Goal: Information Seeking & Learning: Learn about a topic

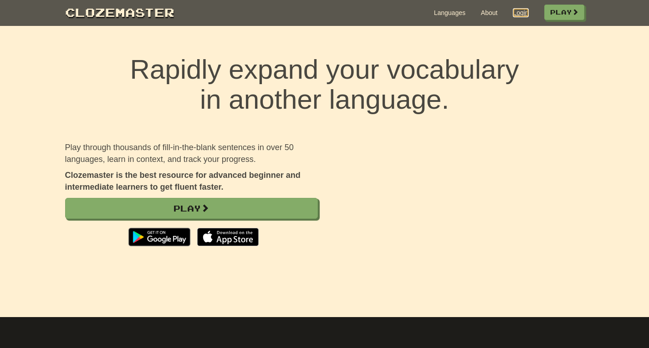
click at [515, 12] on link "Login" at bounding box center [519, 12] width 15 height 9
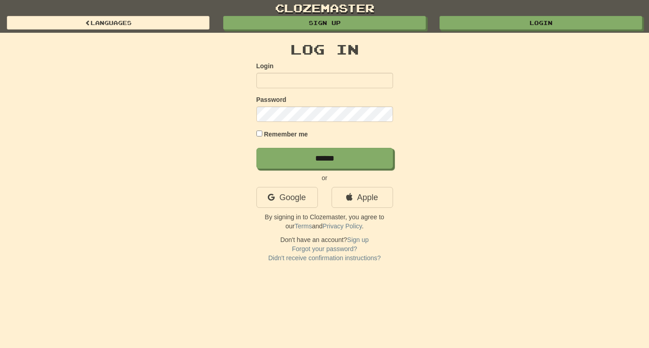
click at [265, 80] on input "Login" at bounding box center [324, 80] width 137 height 15
type input "**********"
click at [256, 148] on input "******" at bounding box center [324, 158] width 137 height 21
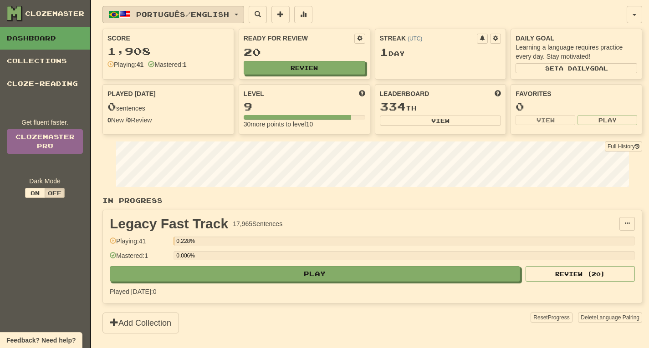
click at [238, 15] on span "button" at bounding box center [236, 15] width 4 height 2
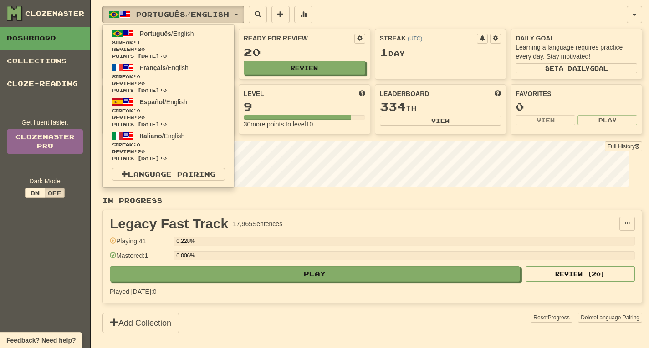
click at [238, 15] on span "button" at bounding box center [236, 15] width 4 height 2
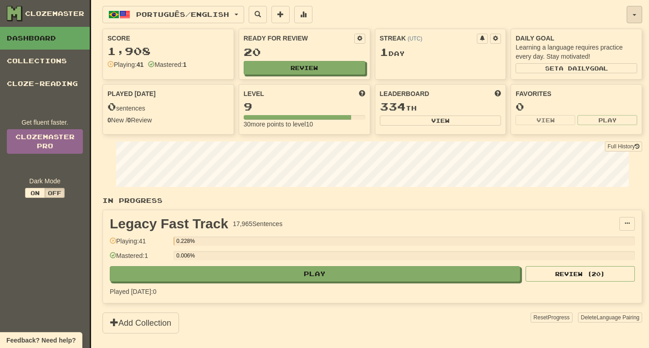
click at [634, 15] on span "button" at bounding box center [634, 15] width 4 height 2
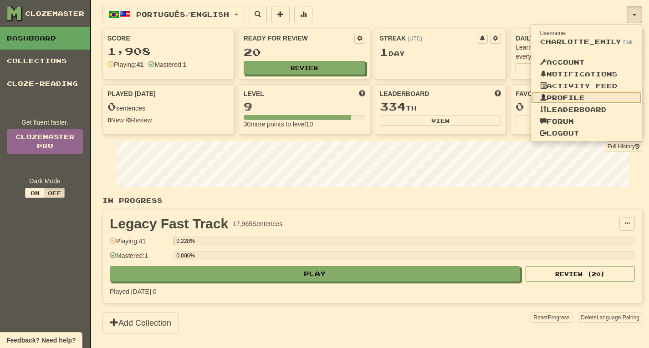
click at [583, 100] on link "Profile" at bounding box center [586, 98] width 111 height 12
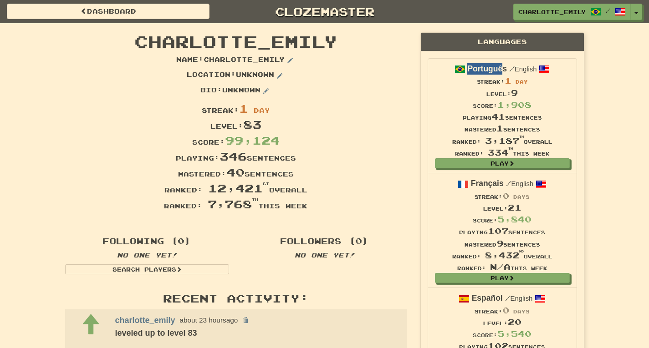
drag, startPoint x: 467, startPoint y: 68, endPoint x: 502, endPoint y: 68, distance: 35.5
click at [502, 68] on strong "Português" at bounding box center [487, 68] width 40 height 9
click at [637, 13] on span "button" at bounding box center [636, 14] width 4 height 2
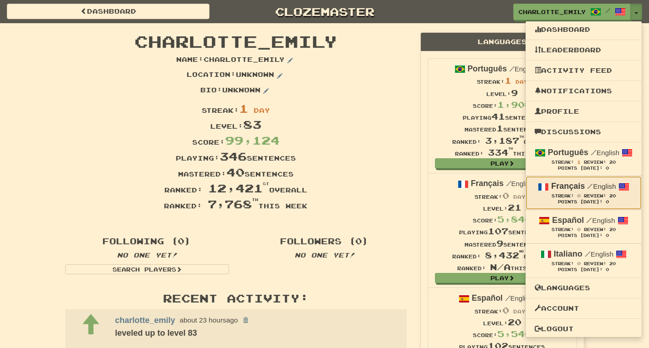
click at [569, 188] on strong "Français" at bounding box center [568, 186] width 34 height 9
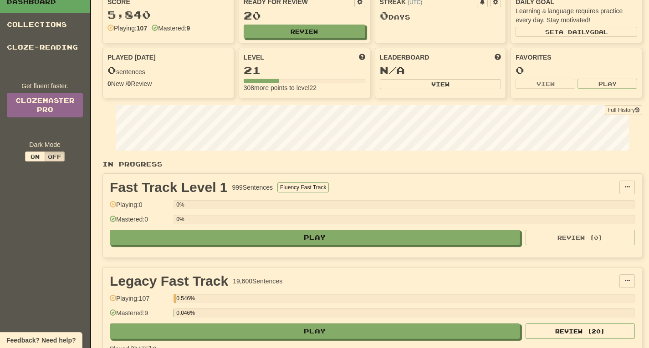
scroll to position [55, 0]
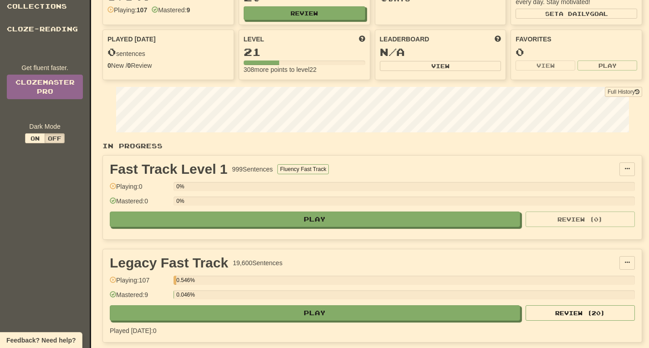
drag, startPoint x: 140, startPoint y: 280, endPoint x: 160, endPoint y: 282, distance: 19.7
click at [160, 282] on div "Playing: 107" at bounding box center [139, 283] width 59 height 15
drag, startPoint x: 146, startPoint y: 295, endPoint x: 164, endPoint y: 291, distance: 18.7
click at [164, 291] on div "Mastered: 9" at bounding box center [139, 297] width 59 height 15
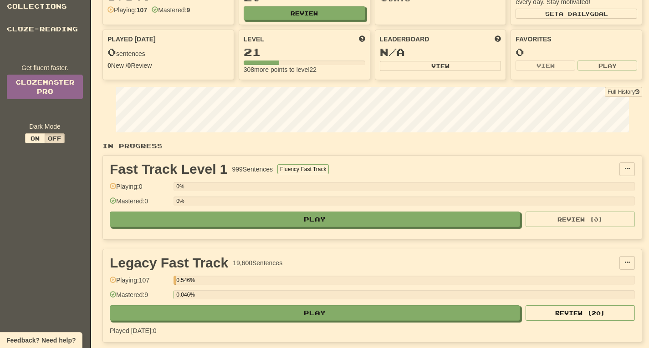
click at [164, 291] on div "Mastered: 9" at bounding box center [139, 297] width 59 height 15
drag, startPoint x: 140, startPoint y: 279, endPoint x: 157, endPoint y: 280, distance: 16.9
click at [157, 280] on div "Playing: 107" at bounding box center [139, 283] width 59 height 15
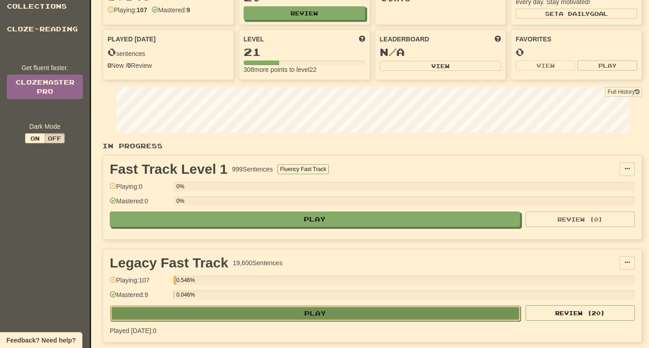
click at [317, 313] on button "Play" at bounding box center [315, 313] width 410 height 15
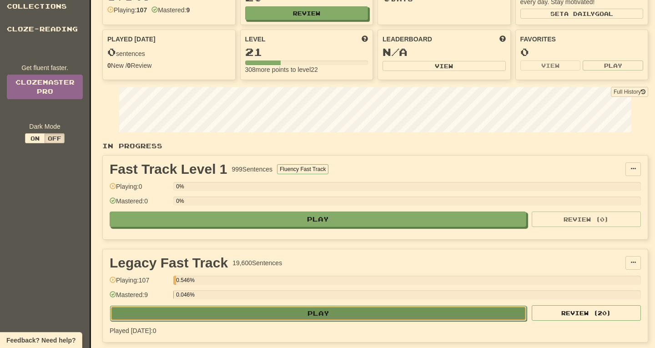
select select "**"
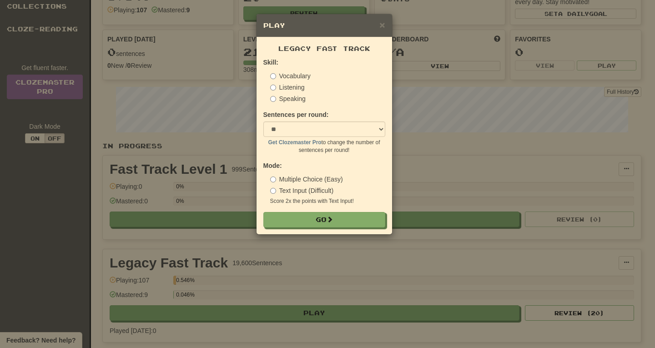
click at [280, 48] on span "Legacy Fast Track" at bounding box center [325, 49] width 92 height 8
click at [381, 27] on span "×" at bounding box center [382, 25] width 5 height 10
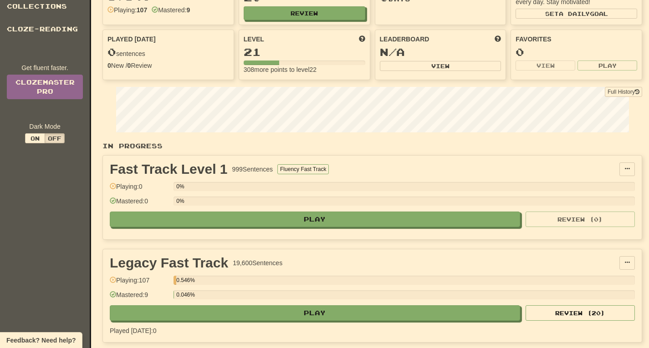
drag, startPoint x: 141, startPoint y: 281, endPoint x: 155, endPoint y: 281, distance: 14.6
click at [155, 281] on div "Playing: 107" at bounding box center [139, 283] width 59 height 15
drag, startPoint x: 177, startPoint y: 279, endPoint x: 195, endPoint y: 282, distance: 18.9
click at [195, 282] on div "0.546%" at bounding box center [403, 280] width 461 height 9
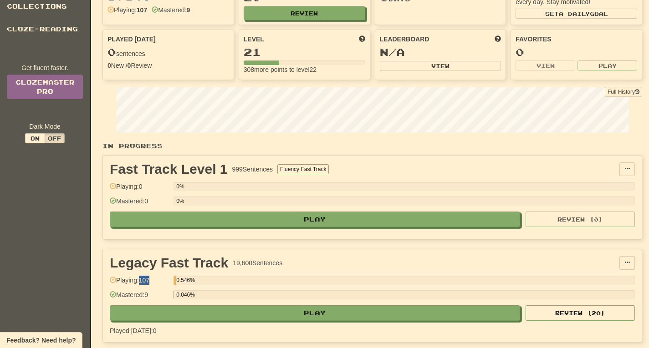
drag, startPoint x: 142, startPoint y: 280, endPoint x: 153, endPoint y: 280, distance: 10.9
click at [153, 280] on div "Playing: 107" at bounding box center [139, 283] width 59 height 15
click at [141, 281] on div "Playing: 107" at bounding box center [139, 283] width 59 height 15
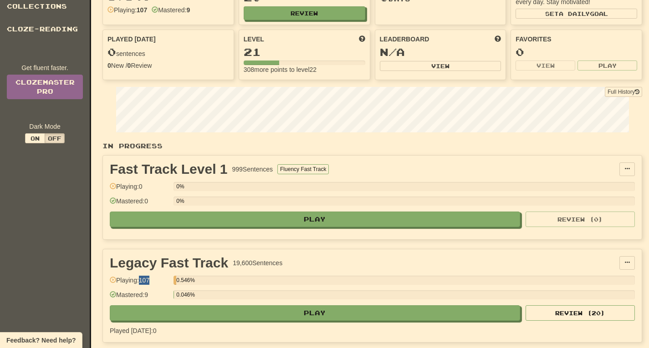
drag, startPoint x: 140, startPoint y: 280, endPoint x: 156, endPoint y: 280, distance: 16.4
click at [156, 280] on div "Playing: 107" at bounding box center [139, 283] width 59 height 15
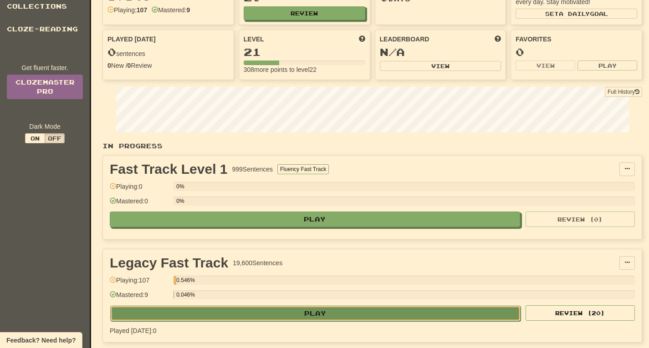
click at [318, 320] on button "Play" at bounding box center [315, 313] width 410 height 15
select select "**"
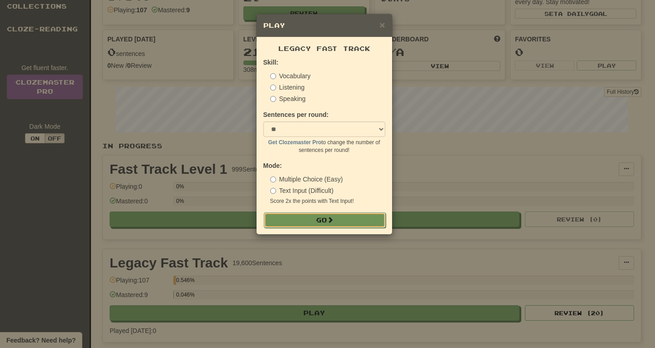
click at [321, 221] on button "Go" at bounding box center [325, 220] width 122 height 15
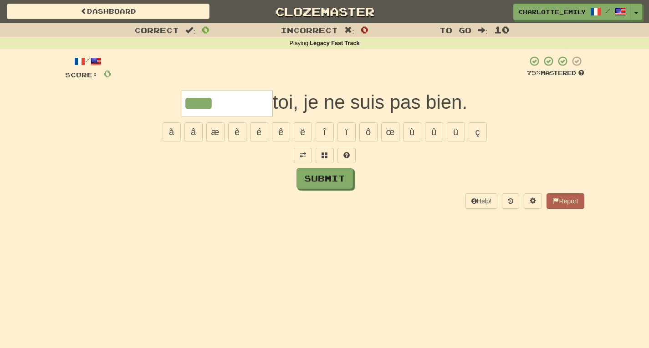
type input "****"
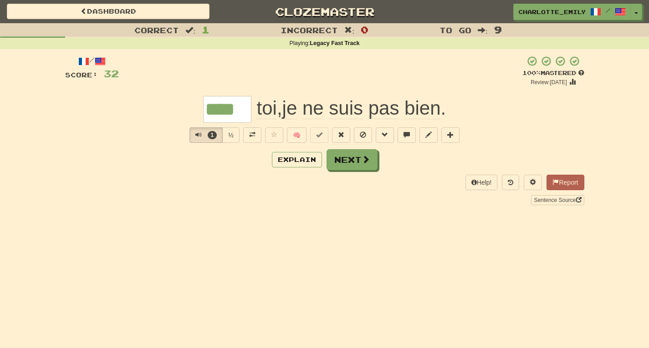
click at [43, 126] on div "Correct : 1 Incorrect : 0 To go : 9 Playing : Legacy Fast Track / Score: 32 + 3…" at bounding box center [324, 120] width 649 height 195
click at [194, 135] on button "2" at bounding box center [205, 134] width 33 height 15
click at [0, 77] on div "Correct : 1 Incorrect : 0 To go : 9 Playing : Legacy Fast Track / Score: 32 + 3…" at bounding box center [324, 120] width 649 height 195
click at [194, 134] on button "2" at bounding box center [205, 134] width 33 height 15
click at [0, 99] on div "Correct : 1 Incorrect : 0 To go : 9 Playing : Legacy Fast Track / Score: 32 + 3…" at bounding box center [324, 120] width 649 height 195
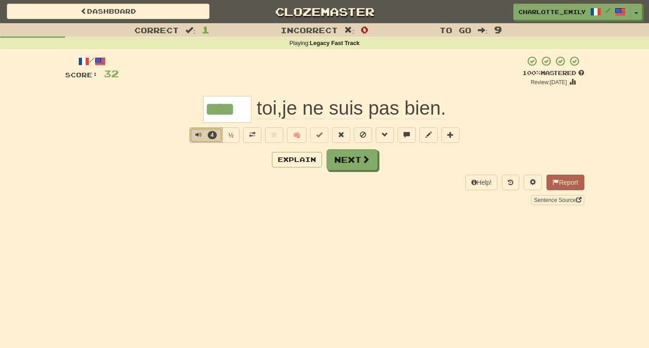
click at [197, 135] on span "Text-to-speech controls" at bounding box center [198, 135] width 6 height 6
click at [10, 80] on div "Correct : 1 Incorrect : 0 To go : 9 Playing : Legacy Fast Track / Score: 32 + 3…" at bounding box center [324, 120] width 649 height 195
click at [196, 135] on span "Text-to-speech controls" at bounding box center [198, 135] width 6 height 6
click at [187, 160] on div "Explain Next" at bounding box center [324, 159] width 519 height 21
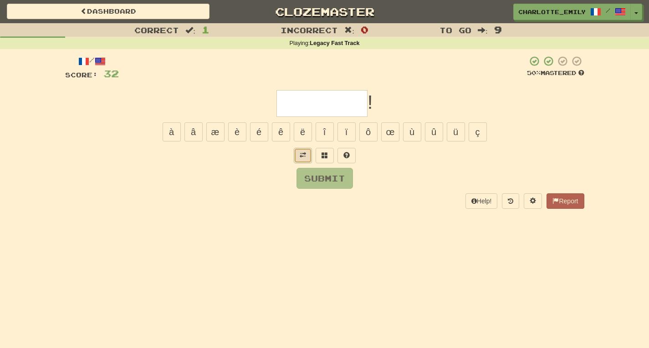
click at [302, 160] on button at bounding box center [303, 155] width 18 height 15
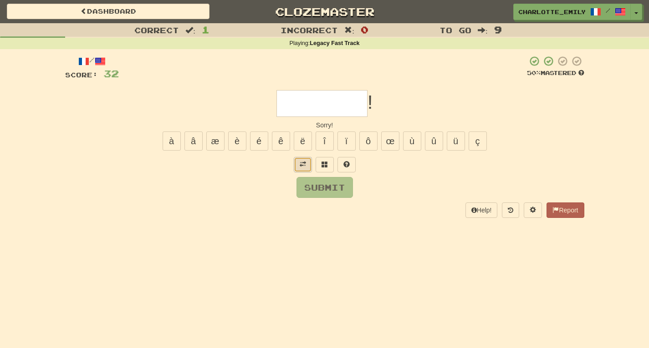
click at [303, 166] on span at bounding box center [302, 164] width 6 height 6
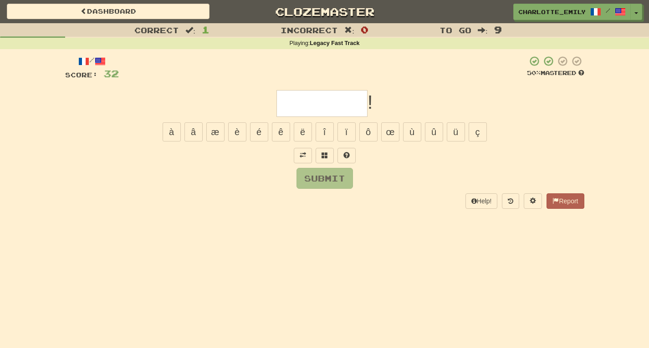
click at [309, 102] on input "text" at bounding box center [321, 103] width 91 height 27
click at [236, 137] on button "è" at bounding box center [237, 131] width 18 height 19
click at [256, 131] on button "é" at bounding box center [259, 131] width 18 height 19
click at [254, 136] on button "é" at bounding box center [259, 131] width 18 height 19
type input "******"
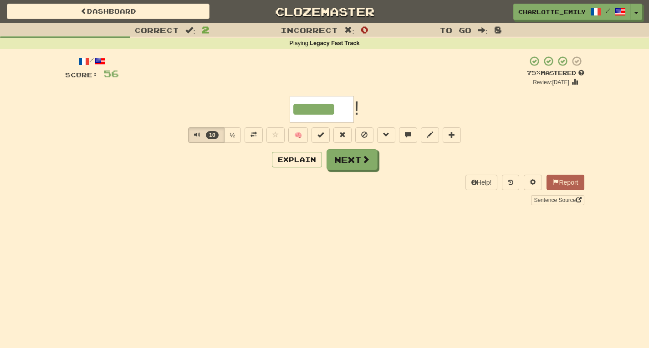
click at [44, 170] on div "Correct : 2 Incorrect : 0 To go : 8 Playing : Legacy Fast Track / Score: 56 + 2…" at bounding box center [324, 120] width 649 height 195
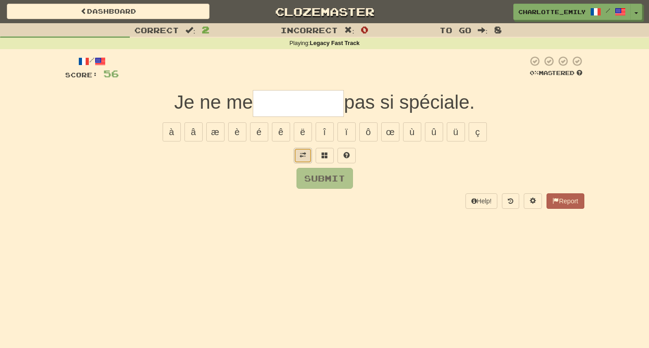
click at [304, 157] on span at bounding box center [302, 155] width 6 height 6
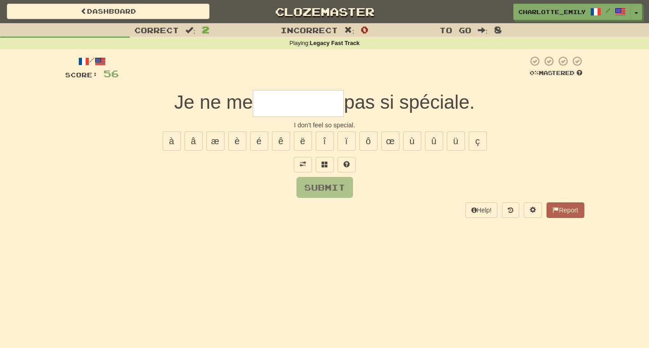
click at [254, 187] on div "Submit" at bounding box center [324, 187] width 519 height 21
click at [277, 107] on input "text" at bounding box center [298, 103] width 91 height 27
type input "****"
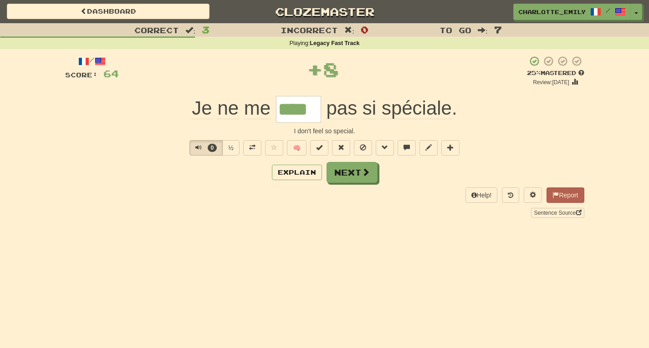
click at [105, 105] on div "Je ne me **** pas si spéciale ." at bounding box center [324, 109] width 519 height 27
click at [195, 148] on span "Text-to-speech controls" at bounding box center [198, 147] width 6 height 6
click at [203, 128] on div "I don't feel so special." at bounding box center [324, 131] width 519 height 9
drag, startPoint x: 226, startPoint y: 127, endPoint x: 444, endPoint y: 127, distance: 218.0
click at [444, 127] on div "I don't feel so special." at bounding box center [324, 131] width 519 height 9
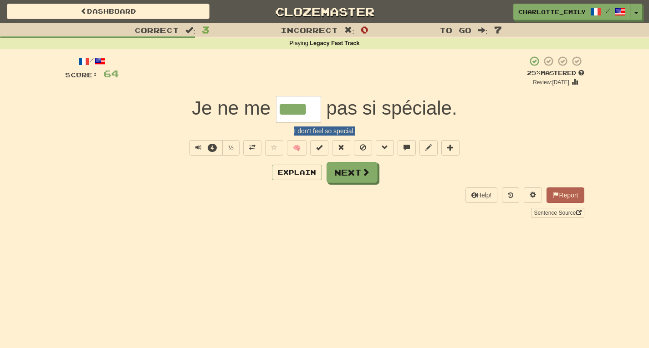
click at [447, 127] on div "I don't feel so special." at bounding box center [324, 131] width 519 height 9
click at [195, 149] on span "Text-to-speech controls" at bounding box center [198, 147] width 6 height 6
click at [189, 193] on div "Help! Report Sentence Source" at bounding box center [324, 203] width 519 height 30
click at [195, 147] on span "Text-to-speech controls" at bounding box center [197, 147] width 6 height 6
click at [34, 130] on div "Correct : 3 Incorrect : 0 To go : 7 Playing : Legacy Fast Track / Score: 64 + 8…" at bounding box center [324, 127] width 649 height 208
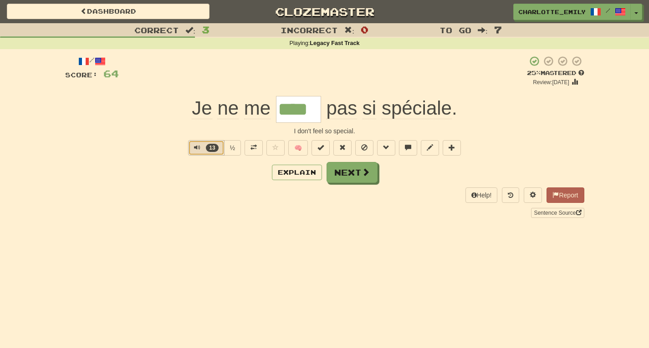
click at [194, 149] on span "Text-to-speech controls" at bounding box center [197, 147] width 6 height 6
click at [181, 178] on div "Explain Next" at bounding box center [324, 172] width 519 height 21
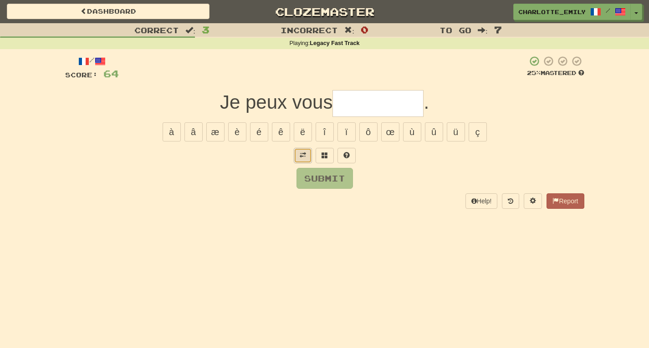
click at [302, 158] on span at bounding box center [302, 155] width 6 height 6
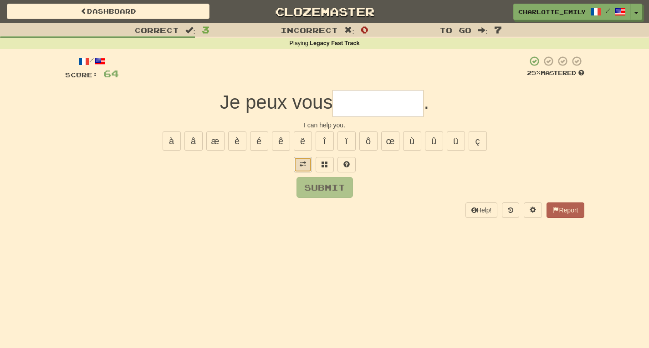
click at [302, 166] on span at bounding box center [302, 164] width 6 height 6
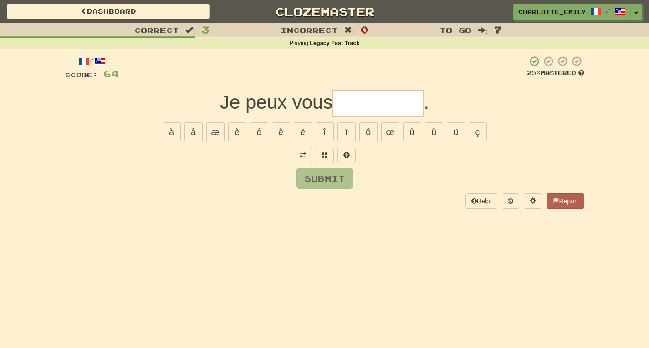
click at [356, 105] on input "text" at bounding box center [377, 103] width 91 height 27
type input "*****"
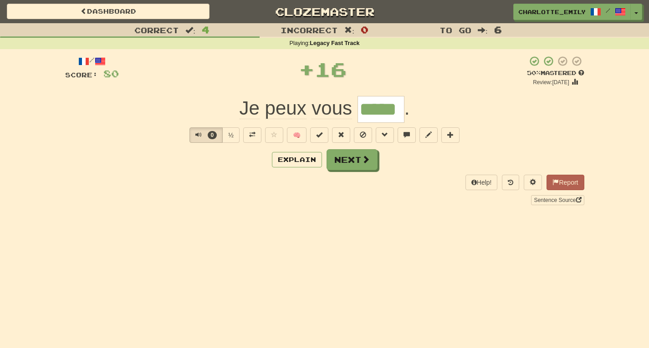
click at [70, 167] on div "Explain Next" at bounding box center [324, 159] width 519 height 21
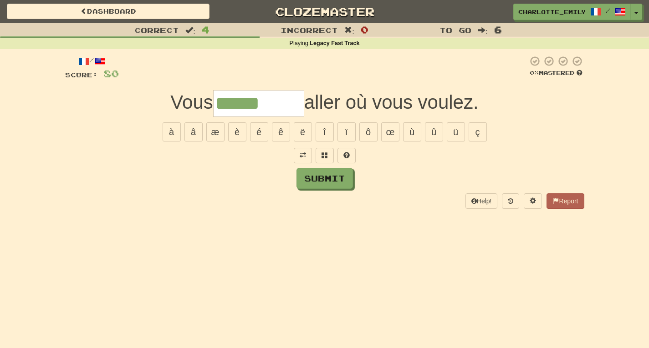
type input "******"
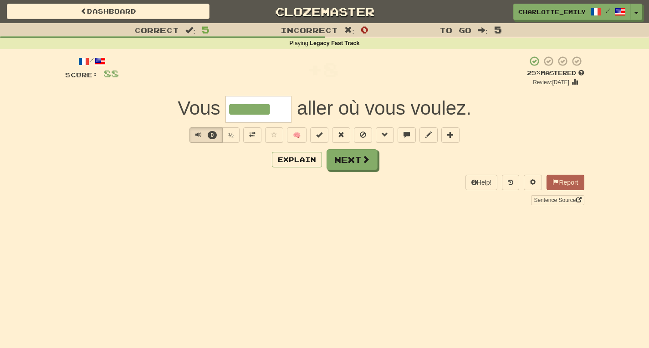
click at [31, 155] on div "Correct : 5 Incorrect : 0 To go : 5 Playing : Legacy Fast Track / Score: 88 + 8…" at bounding box center [324, 120] width 649 height 195
click at [195, 134] on span "Text-to-speech controls" at bounding box center [198, 135] width 6 height 6
click at [0, 105] on div "Correct : 5 Incorrect : 0 To go : 5 Playing : Legacy Fast Track / Score: 88 + 8…" at bounding box center [324, 120] width 649 height 195
click at [195, 137] on span "Text-to-speech controls" at bounding box center [198, 135] width 6 height 6
click at [177, 175] on div "Help! Report Sentence Source" at bounding box center [324, 190] width 519 height 30
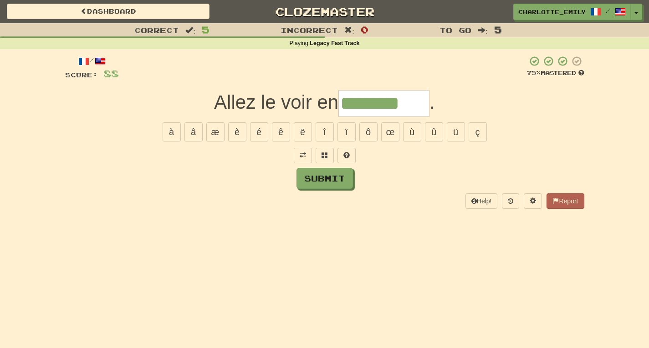
type input "********"
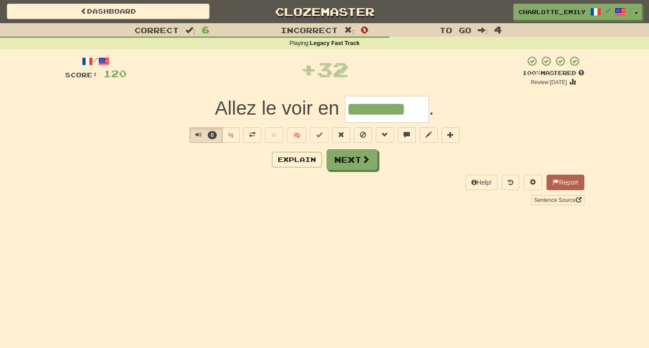
click at [78, 193] on div "Help! Report Sentence Source" at bounding box center [324, 190] width 519 height 30
click at [192, 132] on button "7" at bounding box center [205, 134] width 33 height 15
click at [173, 171] on div "/ Score: 120 + 32 100 % Mastered Review: 2026-02-11 Allez le voir en ******** .…" at bounding box center [324, 130] width 519 height 149
click at [197, 136] on span "Text-to-speech controls" at bounding box center [198, 135] width 6 height 6
click at [183, 175] on div "Help! Report Sentence Source" at bounding box center [324, 190] width 519 height 30
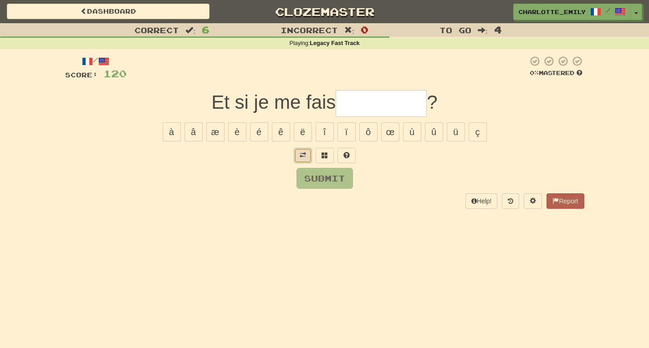
click at [298, 157] on button at bounding box center [303, 155] width 18 height 15
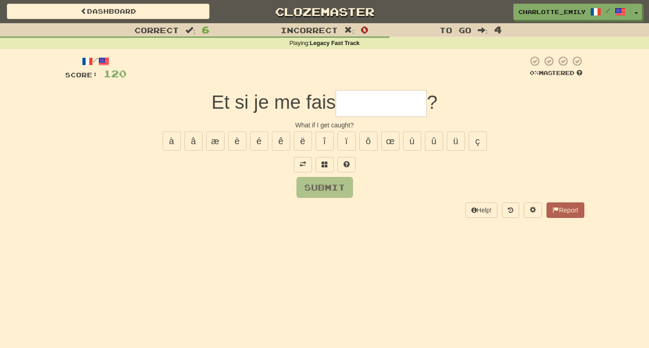
click at [245, 206] on div "Help! Report" at bounding box center [324, 210] width 519 height 15
click at [330, 168] on button at bounding box center [324, 164] width 18 height 15
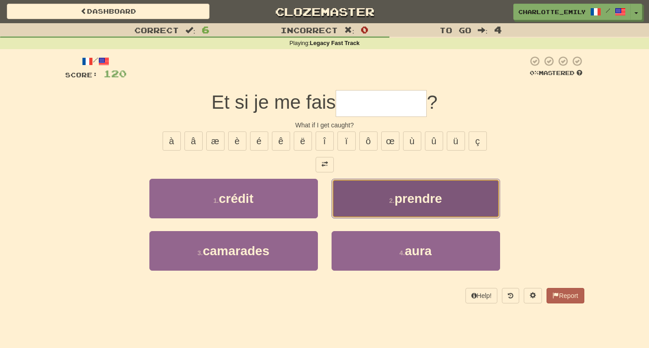
click at [419, 200] on span "prendre" at bounding box center [417, 199] width 47 height 14
type input "*******"
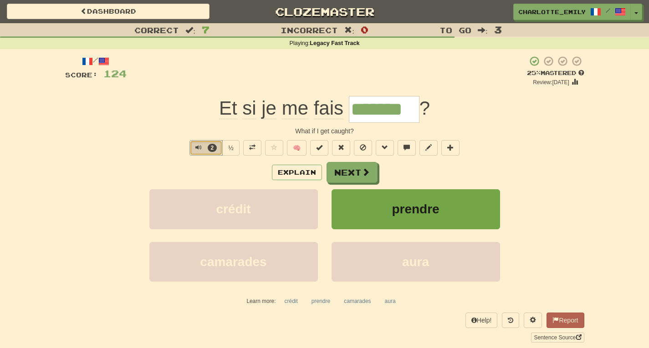
click at [195, 148] on span "Text-to-speech controls" at bounding box center [198, 147] width 6 height 6
click at [182, 162] on div "/ Score: 124 + 4 25 % Mastered Review: 2025-08-16 Et si je me fais ******* ? Wh…" at bounding box center [324, 199] width 519 height 287
click at [279, 176] on button "Explain" at bounding box center [297, 172] width 50 height 15
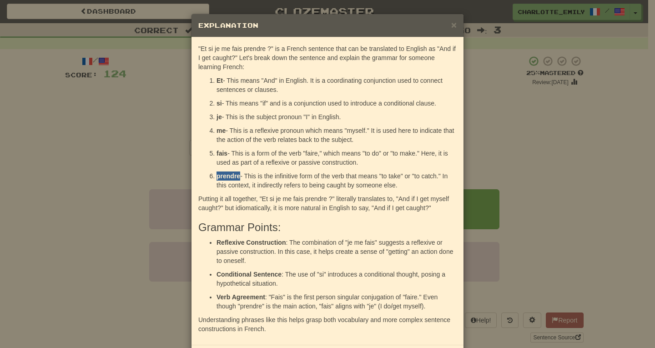
drag, startPoint x: 213, startPoint y: 177, endPoint x: 236, endPoint y: 178, distance: 22.8
click at [236, 178] on strong "prendre" at bounding box center [229, 176] width 24 height 7
drag, startPoint x: 412, startPoint y: 176, endPoint x: 436, endPoint y: 178, distance: 24.2
click at [436, 178] on p "prendre - This is the infinitive form of the verb that means "to take" or "to c…" at bounding box center [337, 181] width 240 height 18
drag, startPoint x: 409, startPoint y: 176, endPoint x: 439, endPoint y: 176, distance: 30.0
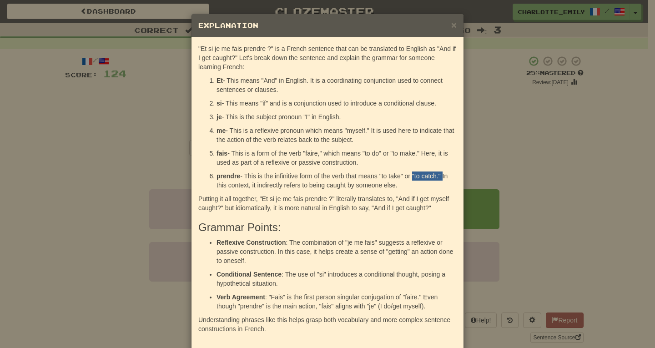
click at [439, 176] on p "prendre - This is the infinitive form of the verb that means "to take" or "to c…" at bounding box center [337, 181] width 240 height 18
click at [217, 185] on p "prendre - This is the infinitive form of the verb that means "to take" or "to c…" at bounding box center [337, 181] width 240 height 18
drag, startPoint x: 392, startPoint y: 198, endPoint x: 219, endPoint y: 208, distance: 173.3
click at [219, 208] on p "Putting it all together, "Et si je me fais prendre ?" literally translates to, …" at bounding box center [327, 203] width 259 height 18
click at [225, 208] on p "Putting it all together, "Et si je me fais prendre ?" literally translates to, …" at bounding box center [327, 203] width 259 height 18
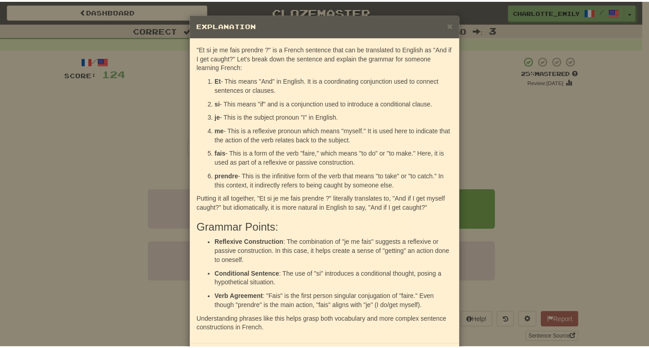
scroll to position [41, 0]
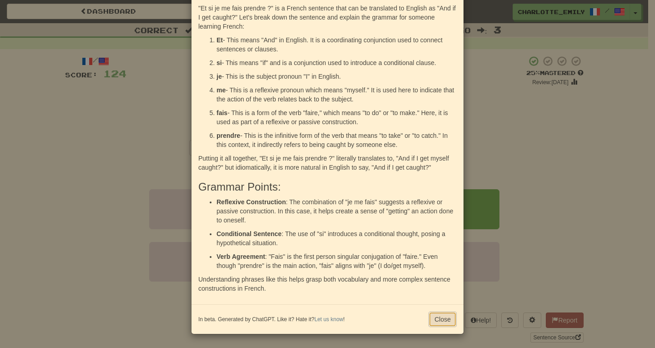
click at [436, 322] on button "Close" at bounding box center [443, 319] width 28 height 15
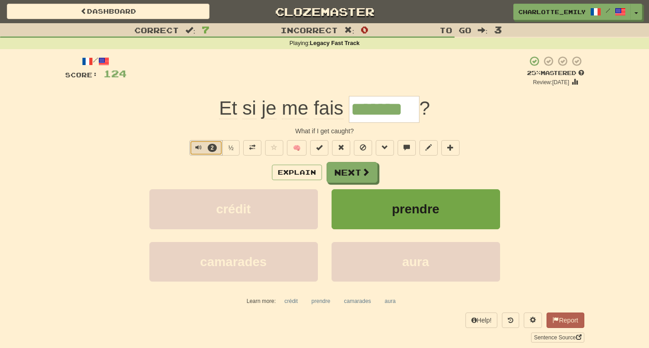
click at [196, 144] on span "Text-to-speech controls" at bounding box center [198, 147] width 6 height 6
click at [193, 171] on div "Explain Next" at bounding box center [324, 172] width 519 height 21
click at [196, 146] on span "Text-to-speech controls" at bounding box center [198, 147] width 6 height 6
click at [150, 154] on div "8 ½ 🧠" at bounding box center [324, 147] width 519 height 15
drag, startPoint x: 192, startPoint y: 128, endPoint x: 459, endPoint y: 130, distance: 267.6
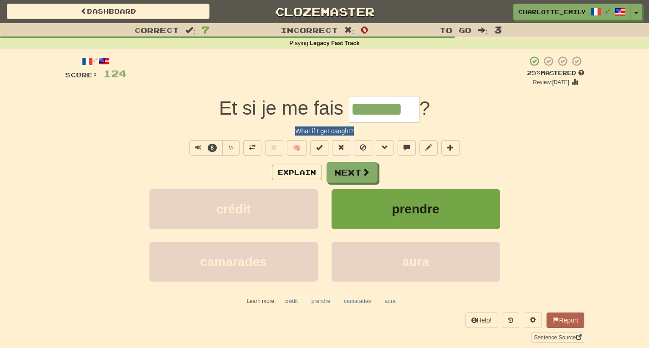
click at [459, 130] on div "What if I get caught?" at bounding box center [324, 131] width 519 height 9
click at [198, 147] on span "Text-to-speech controls" at bounding box center [198, 147] width 6 height 6
click at [196, 170] on div "Explain Next" at bounding box center [324, 172] width 519 height 21
click at [195, 146] on span "Text-to-speech controls" at bounding box center [197, 147] width 6 height 6
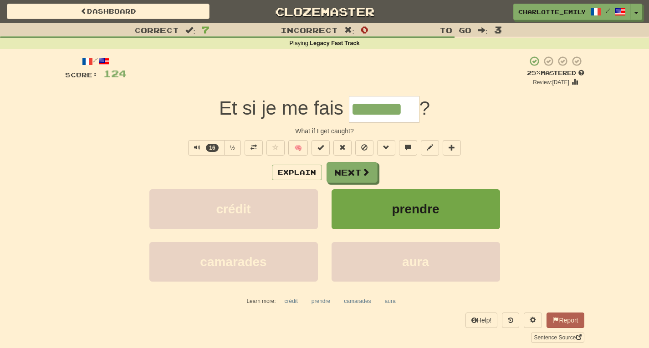
click at [46, 131] on div "Correct : 7 Incorrect : 0 To go : 3 Playing : Legacy Fast Track / Score: 124 + …" at bounding box center [324, 189] width 649 height 332
click at [289, 173] on button "Explain" at bounding box center [297, 172] width 50 height 15
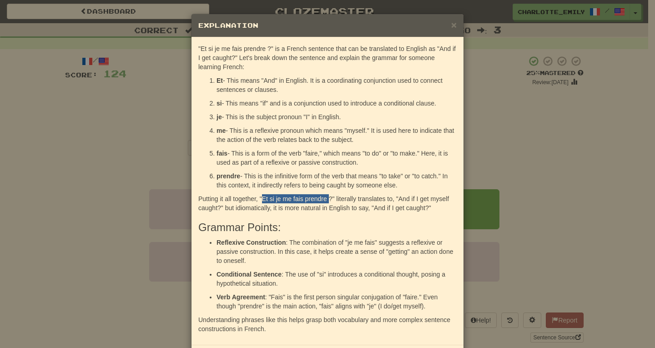
drag, startPoint x: 258, startPoint y: 199, endPoint x: 325, endPoint y: 198, distance: 67.4
click at [325, 198] on p "Putting it all together, "Et si je me fais prendre ?" literally translates to, …" at bounding box center [327, 203] width 259 height 18
click at [452, 23] on span "×" at bounding box center [454, 25] width 5 height 10
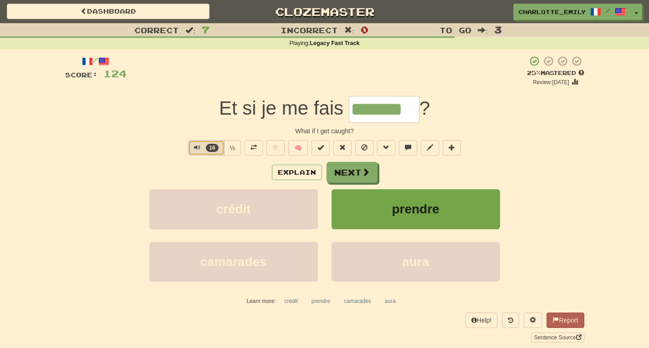
click at [192, 146] on button "16" at bounding box center [206, 147] width 36 height 15
click at [192, 171] on div "Explain Next" at bounding box center [324, 172] width 519 height 21
click at [254, 150] on span at bounding box center [253, 147] width 6 height 6
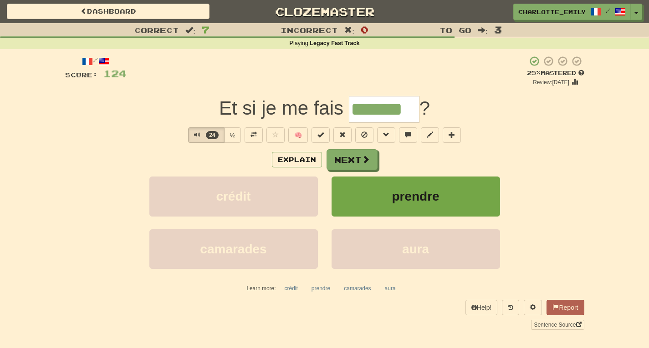
click at [77, 157] on div "Explain Next" at bounding box center [324, 159] width 519 height 21
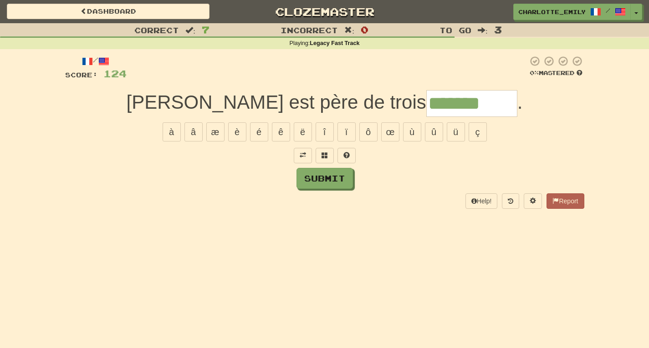
type input "*******"
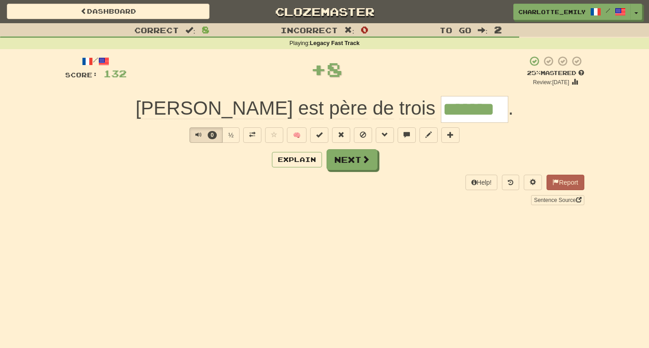
click at [68, 181] on div "Help! Report Sentence Source" at bounding box center [324, 190] width 519 height 30
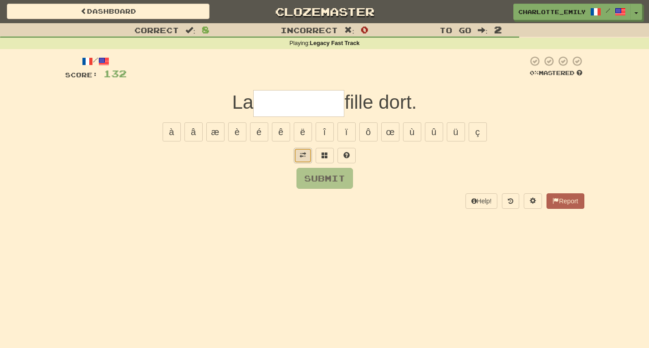
click at [300, 157] on span at bounding box center [302, 155] width 6 height 6
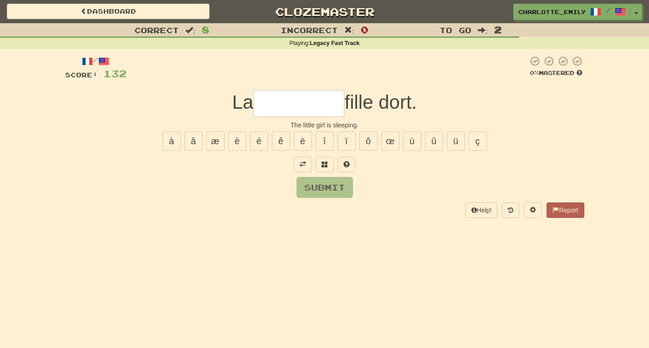
click at [257, 187] on div "Submit" at bounding box center [324, 187] width 519 height 21
click at [285, 96] on input "text" at bounding box center [298, 103] width 91 height 27
type input "******"
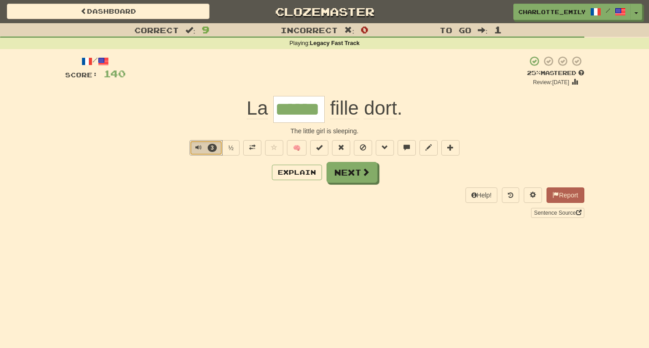
click at [196, 147] on span "Text-to-speech controls" at bounding box center [198, 147] width 6 height 6
click at [193, 176] on div "Explain Next" at bounding box center [324, 172] width 519 height 21
click at [192, 145] on button "3" at bounding box center [205, 147] width 33 height 15
click at [175, 156] on div "/ Score: 140 + 8 25 % Mastered Review: 2025-08-16 La ****** fille dort . The li…" at bounding box center [324, 137] width 519 height 162
click at [194, 149] on button "6" at bounding box center [205, 147] width 33 height 15
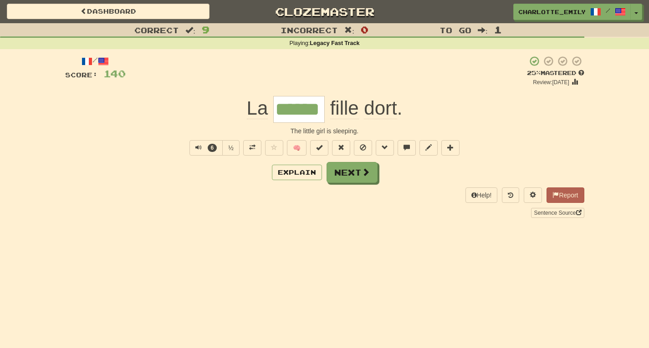
click at [191, 114] on div "La ****** fille dort ." at bounding box center [324, 109] width 519 height 27
drag, startPoint x: 209, startPoint y: 124, endPoint x: 493, endPoint y: 129, distance: 284.5
click at [493, 129] on div "/ Score: 140 + 8 25 % Mastered Review: 2025-08-16 La ****** fille dort . The li…" at bounding box center [324, 137] width 519 height 162
click at [493, 129] on div "The little girl is sleeping." at bounding box center [324, 131] width 519 height 9
click at [198, 148] on span "Text-to-speech controls" at bounding box center [198, 147] width 6 height 6
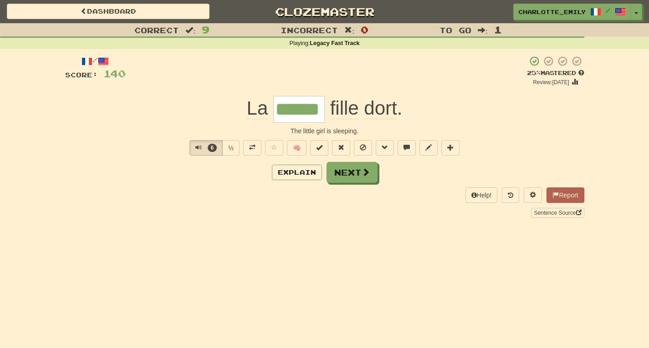
click at [193, 175] on div "Explain Next" at bounding box center [324, 172] width 519 height 21
click at [189, 149] on button "13" at bounding box center [206, 147] width 36 height 15
click at [194, 147] on span "Text-to-speech controls" at bounding box center [197, 147] width 6 height 6
click at [175, 156] on div "/ Score: 140 + 8 25 % Mastered Review: 2025-08-16 La ****** fille dort . The li…" at bounding box center [324, 137] width 519 height 162
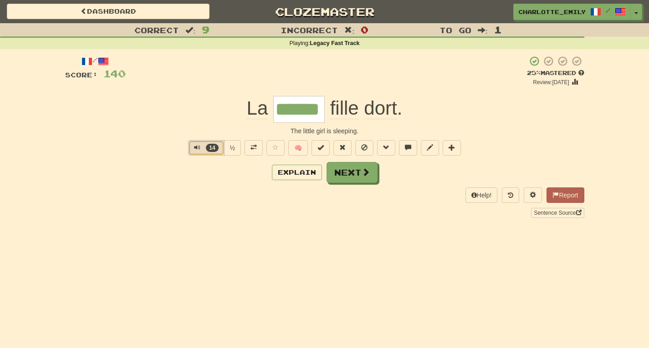
click at [192, 150] on button "14" at bounding box center [206, 147] width 36 height 15
click at [196, 167] on div "Explain Next" at bounding box center [324, 172] width 519 height 21
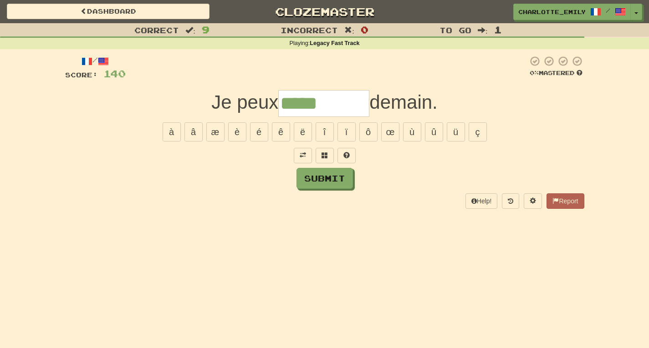
type input "*****"
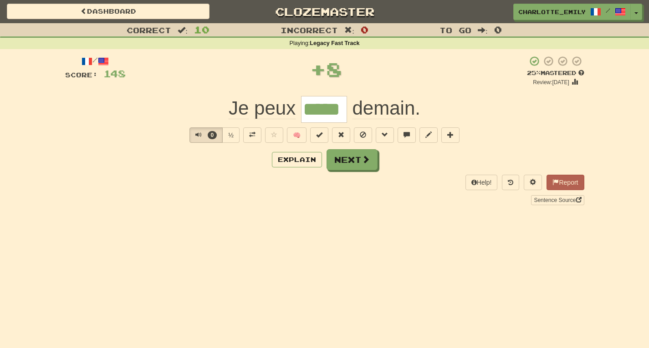
click at [42, 175] on div "Correct : 10 Incorrect : 0 To go : 0 Playing : Legacy Fast Track / Score: 148 +…" at bounding box center [324, 120] width 649 height 195
click at [194, 133] on span "Text-to-speech controls" at bounding box center [197, 135] width 6 height 6
click at [193, 160] on div "Explain Next" at bounding box center [324, 159] width 519 height 21
click at [194, 136] on span "Text-to-speech controls" at bounding box center [197, 135] width 6 height 6
click at [189, 152] on div "Explain Next" at bounding box center [324, 159] width 519 height 21
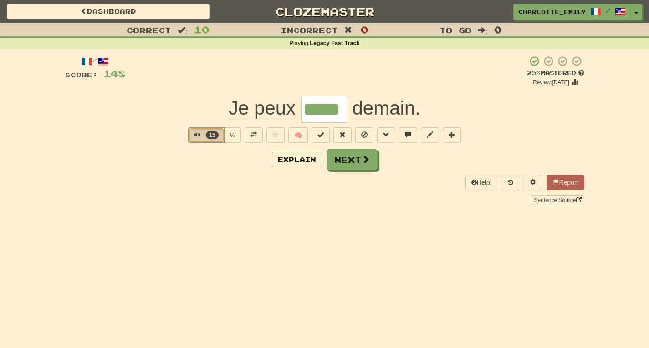
click at [195, 136] on span "Text-to-speech controls" at bounding box center [197, 135] width 6 height 6
click at [185, 174] on div "/ Score: 148 + 8 25 % Mastered Review: 2025-08-16 Je peux ***** demain . 15 ½ 🧠…" at bounding box center [324, 130] width 519 height 149
click at [191, 137] on button "15" at bounding box center [206, 134] width 36 height 15
click at [188, 159] on div "Explain Next" at bounding box center [324, 159] width 519 height 21
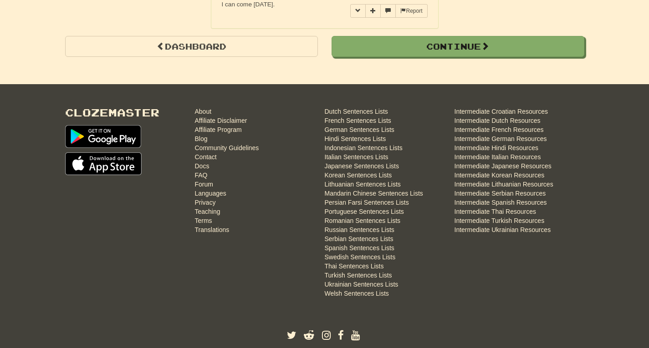
scroll to position [978, 0]
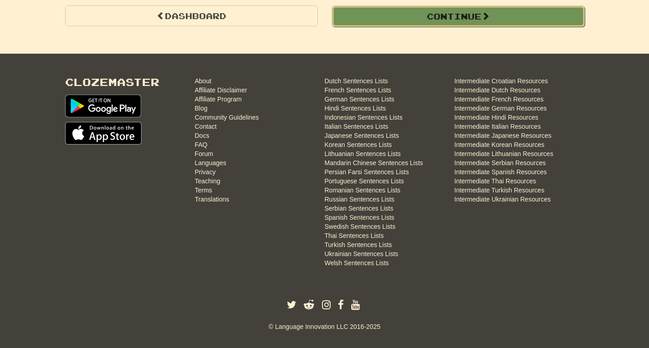
click at [566, 12] on button "Continue" at bounding box center [458, 16] width 253 height 21
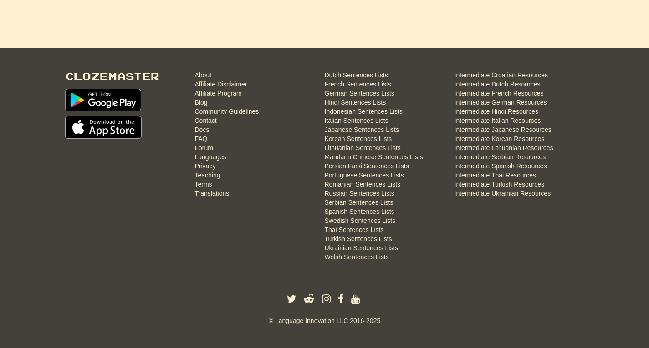
scroll to position [0, 0]
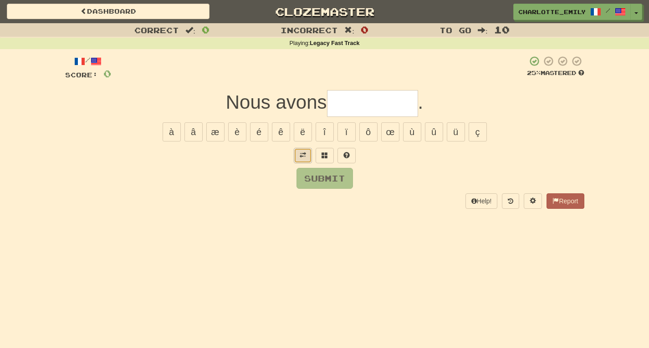
click at [302, 158] on span at bounding box center [302, 155] width 6 height 6
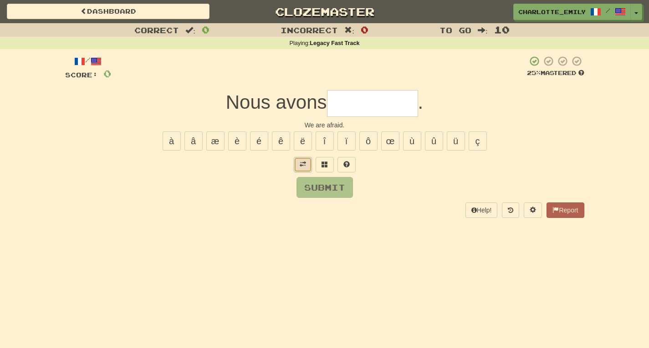
click at [299, 164] on button at bounding box center [303, 164] width 18 height 15
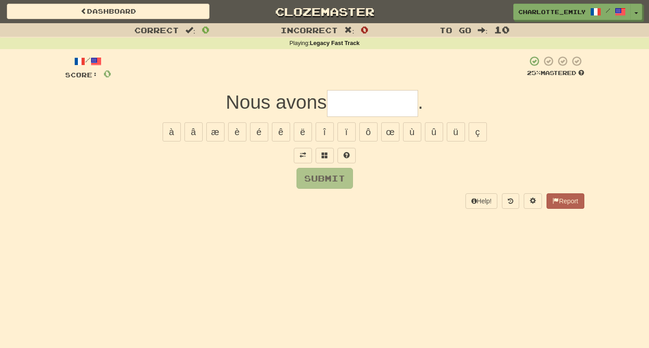
click at [350, 107] on input "text" at bounding box center [372, 103] width 91 height 27
type input "****"
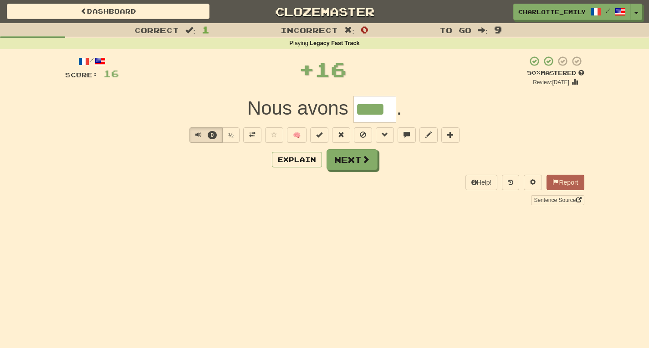
click at [51, 188] on div "Correct : 1 Incorrect : 0 To go : 9 Playing : Legacy Fast Track / Score: 16 + 1…" at bounding box center [324, 120] width 649 height 195
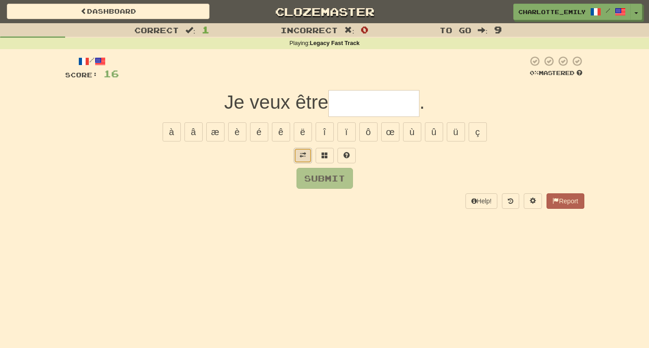
click at [302, 158] on span at bounding box center [302, 155] width 6 height 6
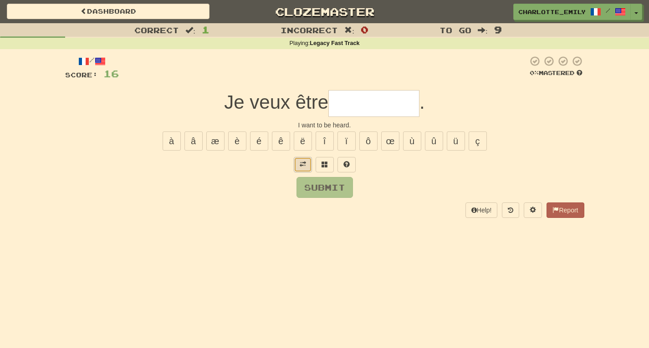
click at [306, 166] on button at bounding box center [303, 164] width 18 height 15
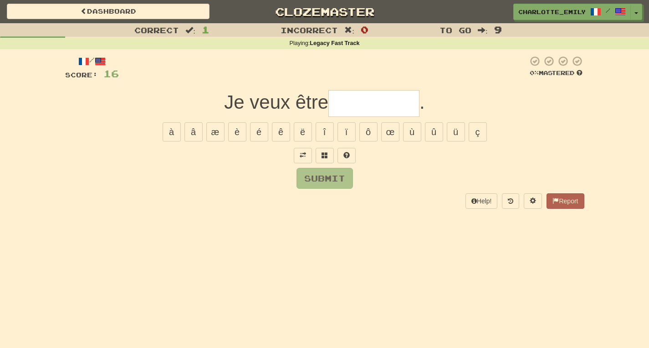
click at [270, 173] on div "Submit" at bounding box center [324, 178] width 519 height 21
click at [355, 102] on input "text" at bounding box center [373, 103] width 91 height 27
type input "*"
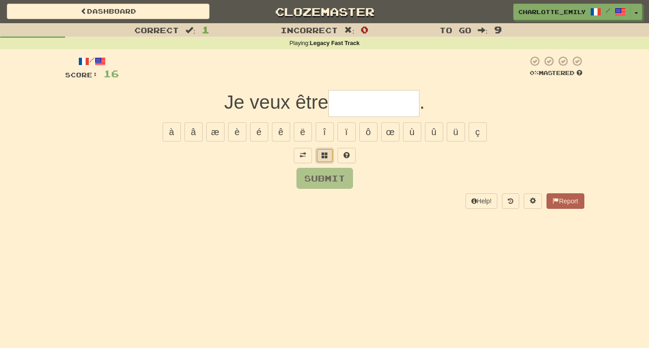
click at [324, 158] on span at bounding box center [324, 155] width 6 height 6
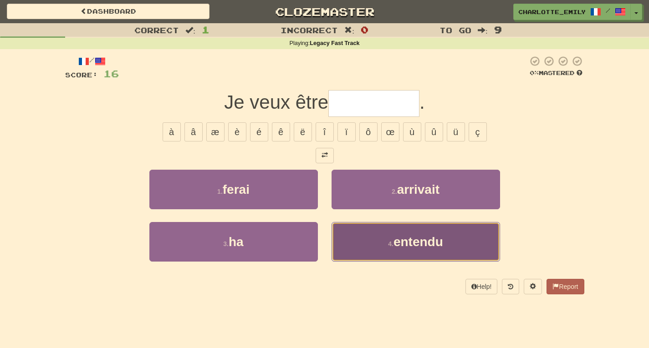
click at [426, 244] on span "entendu" at bounding box center [418, 242] width 50 height 14
type input "*******"
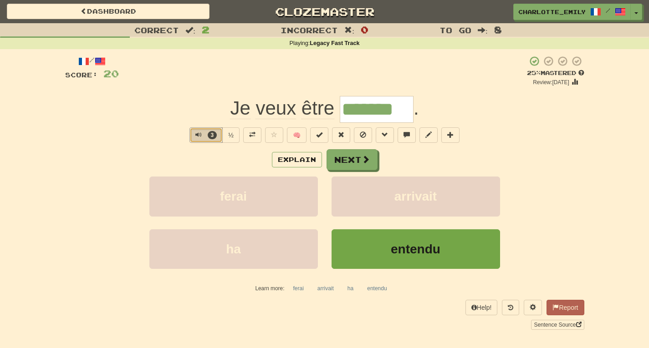
click at [196, 134] on span "Text-to-speech controls" at bounding box center [198, 135] width 6 height 6
click at [163, 136] on div "3 ½ 🧠" at bounding box center [324, 134] width 519 height 15
click at [254, 137] on span at bounding box center [252, 135] width 6 height 6
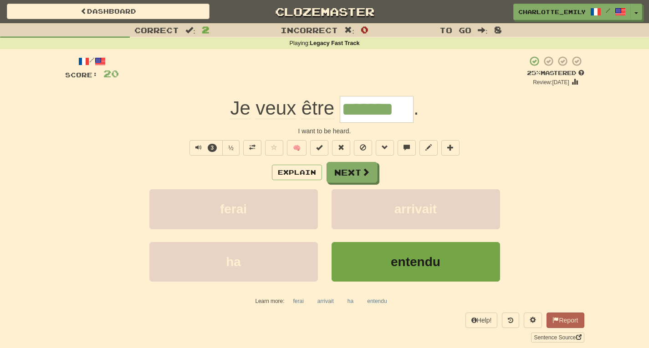
click at [124, 153] on div "3 ½ 🧠" at bounding box center [324, 147] width 519 height 15
click at [377, 110] on input "*******" at bounding box center [377, 109] width 74 height 27
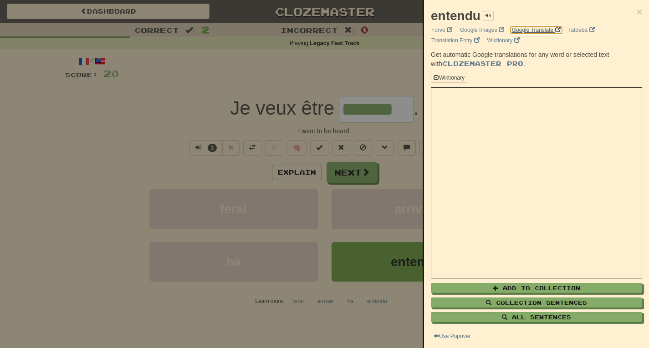
click at [543, 31] on link "Google Translate" at bounding box center [536, 30] width 54 height 10
click at [120, 127] on div at bounding box center [324, 174] width 649 height 348
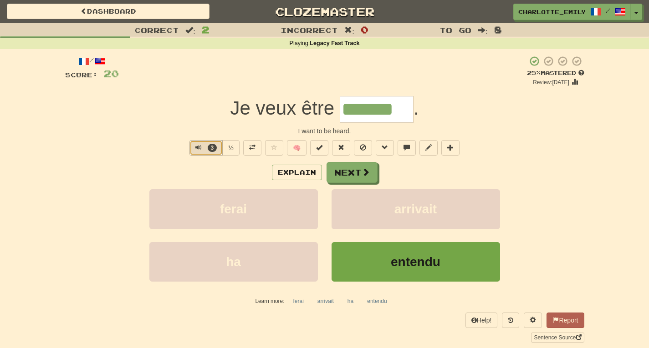
click at [193, 146] on button "3" at bounding box center [205, 147] width 33 height 15
click at [0, 112] on div "Correct : 2 Incorrect : 0 To go : 8 Playing : Legacy Fast Track / Score: 20 + 4…" at bounding box center [324, 189] width 649 height 332
click at [197, 145] on span "Text-to-speech controls" at bounding box center [198, 147] width 6 height 6
click at [195, 109] on div "Je veux être ******* ." at bounding box center [324, 109] width 519 height 27
click at [377, 110] on input "*******" at bounding box center [377, 109] width 74 height 27
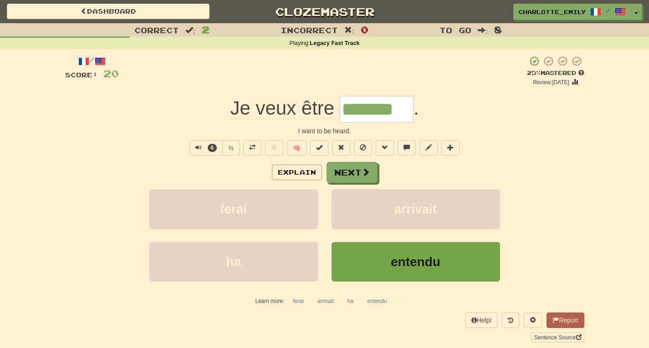
click at [377, 110] on input "*******" at bounding box center [377, 109] width 74 height 27
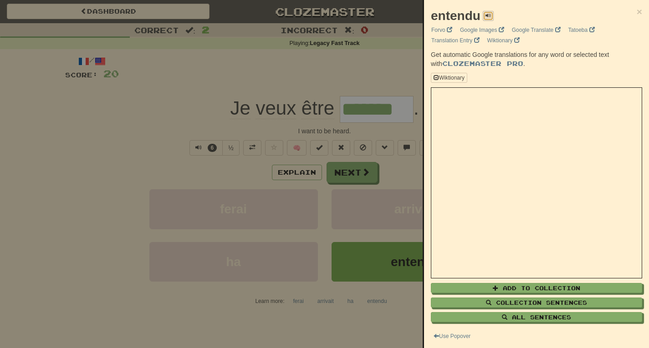
click at [487, 15] on span at bounding box center [487, 15] width 5 height 5
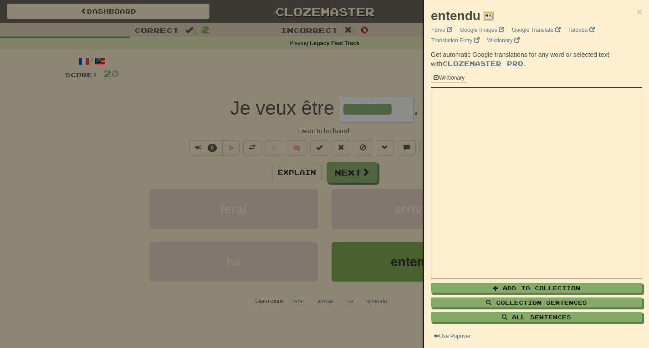
click at [487, 15] on span at bounding box center [487, 15] width 5 height 5
click at [636, 13] on span "×" at bounding box center [638, 11] width 5 height 10
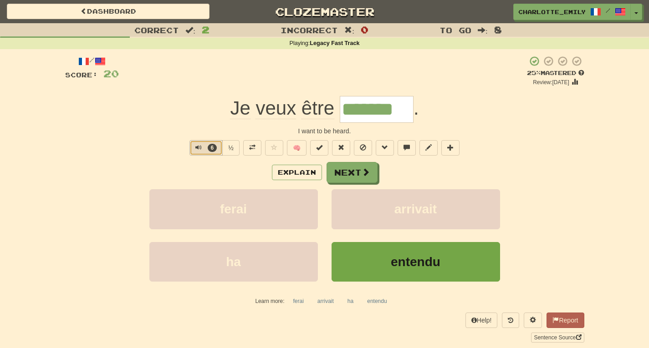
click at [195, 147] on span "Text-to-speech controls" at bounding box center [198, 147] width 6 height 6
click at [184, 169] on div "Explain Next" at bounding box center [324, 172] width 519 height 21
click at [196, 146] on span "Text-to-speech controls" at bounding box center [197, 147] width 6 height 6
click at [183, 127] on div "I want to be heard." at bounding box center [324, 131] width 519 height 9
drag, startPoint x: 203, startPoint y: 126, endPoint x: 606, endPoint y: 131, distance: 402.8
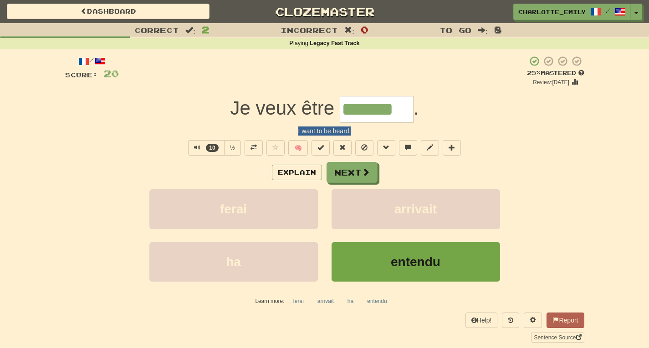
click at [606, 131] on div "Correct : 2 Incorrect : 0 To go : 8 Playing : Legacy Fast Track / Score: 20 + 4…" at bounding box center [324, 189] width 649 height 332
click at [194, 149] on span "Text-to-speech controls" at bounding box center [197, 147] width 6 height 6
click at [177, 166] on div "Explain Next" at bounding box center [324, 172] width 519 height 21
click at [194, 147] on span "Text-to-speech controls" at bounding box center [197, 147] width 6 height 6
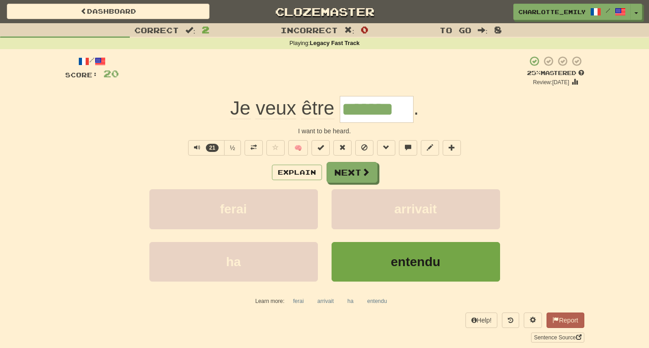
click at [0, 71] on div "Correct : 2 Incorrect : 0 To go : 8 Playing : Legacy Fast Track / Score: 20 + 4…" at bounding box center [324, 189] width 649 height 332
click at [194, 147] on span "Text-to-speech controls" at bounding box center [197, 147] width 6 height 6
click at [192, 167] on div "Explain Next" at bounding box center [324, 172] width 519 height 21
click at [195, 147] on span "Text-to-speech controls" at bounding box center [197, 147] width 6 height 6
click at [206, 127] on div "I want to be heard." at bounding box center [324, 131] width 519 height 9
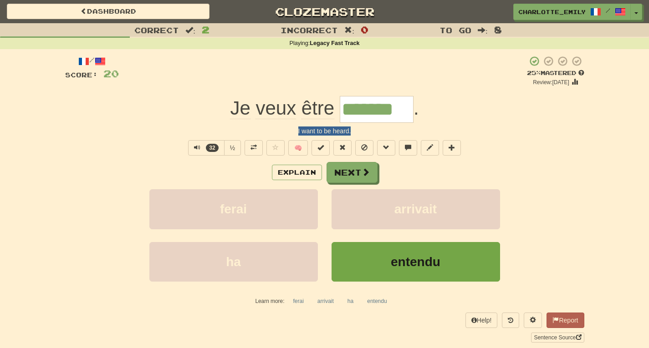
drag, startPoint x: 207, startPoint y: 127, endPoint x: 534, endPoint y: 133, distance: 327.3
click at [534, 133] on div "I want to be heard." at bounding box center [324, 131] width 519 height 9
click at [193, 148] on button "32" at bounding box center [206, 147] width 36 height 15
click at [180, 172] on div "Explain Next" at bounding box center [324, 172] width 519 height 21
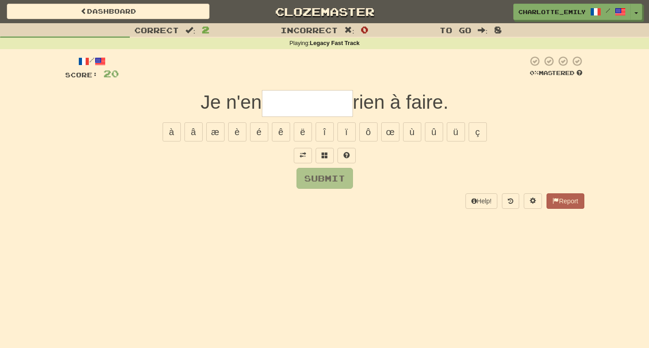
click at [184, 177] on div "Submit" at bounding box center [324, 178] width 519 height 21
click at [636, 14] on span "button" at bounding box center [636, 14] width 4 height 2
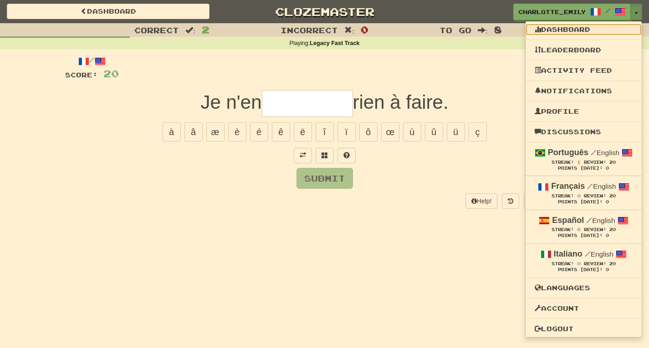
click at [573, 29] on link "Dashboard" at bounding box center [583, 30] width 116 height 12
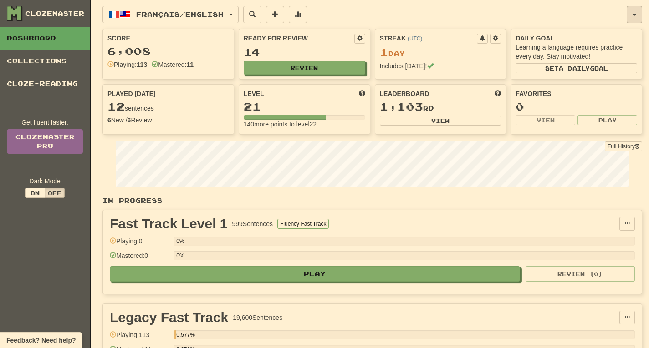
click at [634, 15] on span "button" at bounding box center [634, 15] width 4 height 2
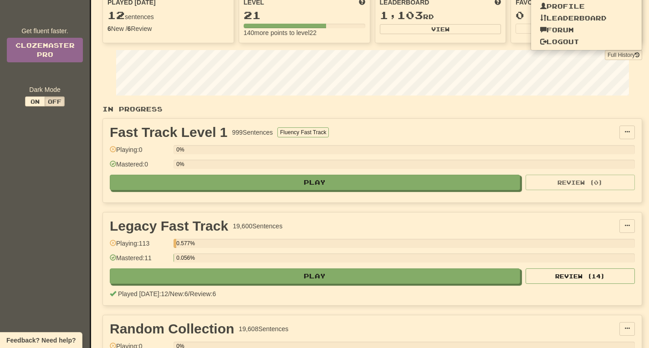
scroll to position [94, 0]
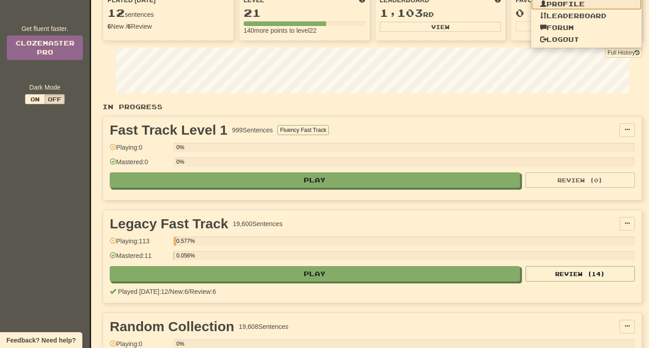
click at [566, 4] on link "Profile" at bounding box center [586, 4] width 111 height 12
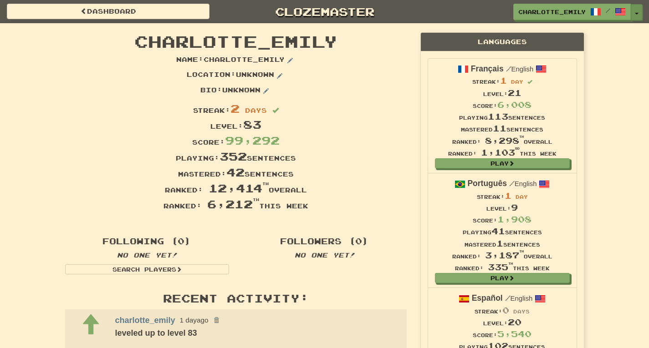
click at [636, 13] on span "button" at bounding box center [636, 14] width 4 height 2
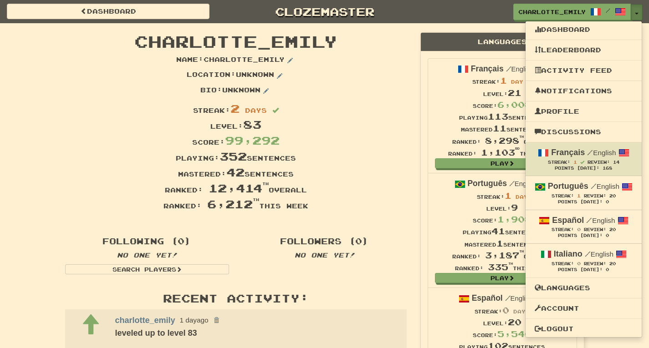
click at [641, 10] on button "Toggle Dropdown" at bounding box center [636, 12] width 12 height 16
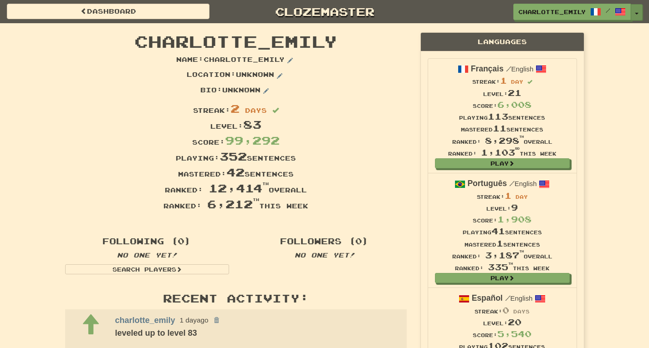
click at [634, 10] on button "Toggle Dropdown" at bounding box center [636, 12] width 12 height 16
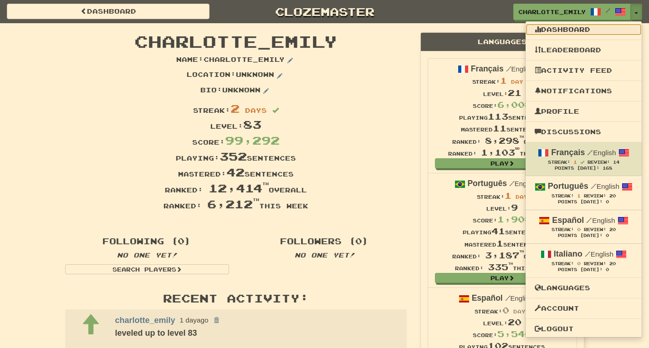
click at [575, 29] on link "Dashboard" at bounding box center [583, 30] width 116 height 12
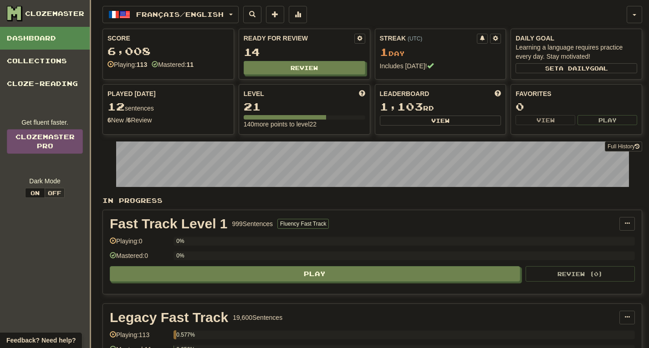
click at [393, 4] on div "Français / English Français / English Streak: 1 Review: 14 Points [DATE]: 168 P…" at bounding box center [371, 272] width 539 height 544
click at [635, 14] on span "button" at bounding box center [634, 15] width 4 height 2
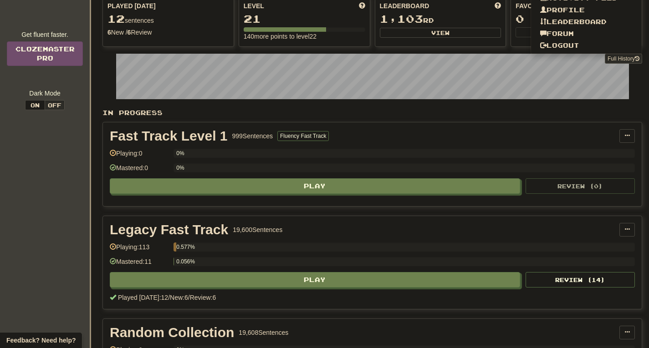
scroll to position [91, 0]
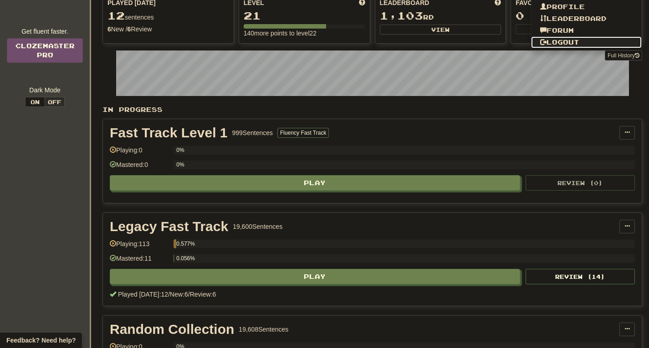
click at [578, 43] on link "Logout" at bounding box center [586, 42] width 111 height 12
